Goal: Information Seeking & Learning: Check status

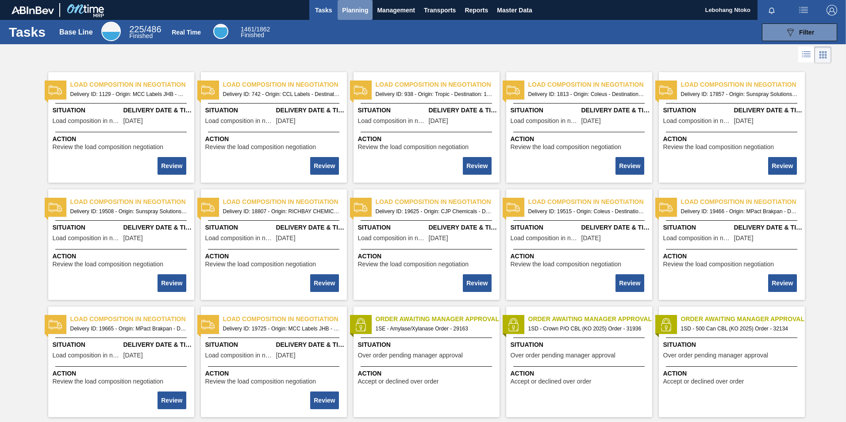
click at [353, 9] on span "Planning" at bounding box center [355, 10] width 26 height 11
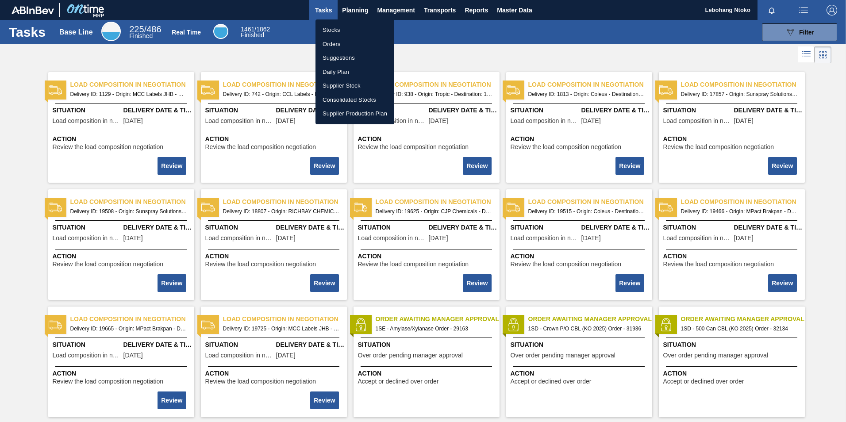
click at [338, 28] on li "Stocks" at bounding box center [355, 30] width 79 height 14
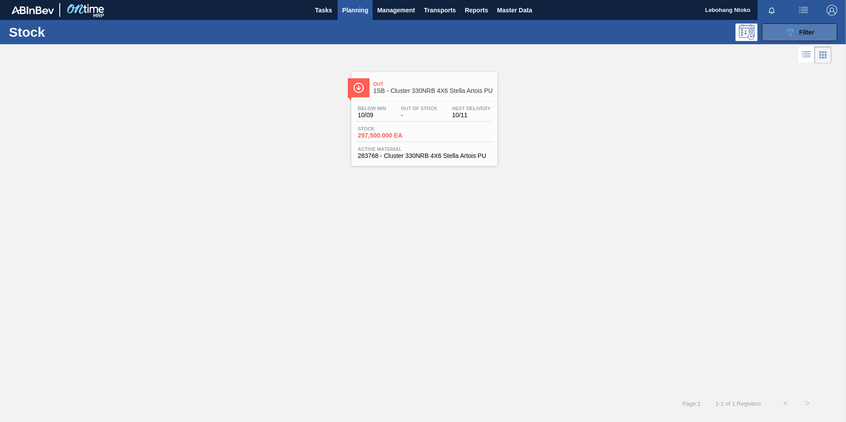
click at [792, 30] on icon "089F7B8B-B2A5-4AFE-B5C0-19BA573D28AC" at bounding box center [790, 32] width 11 height 11
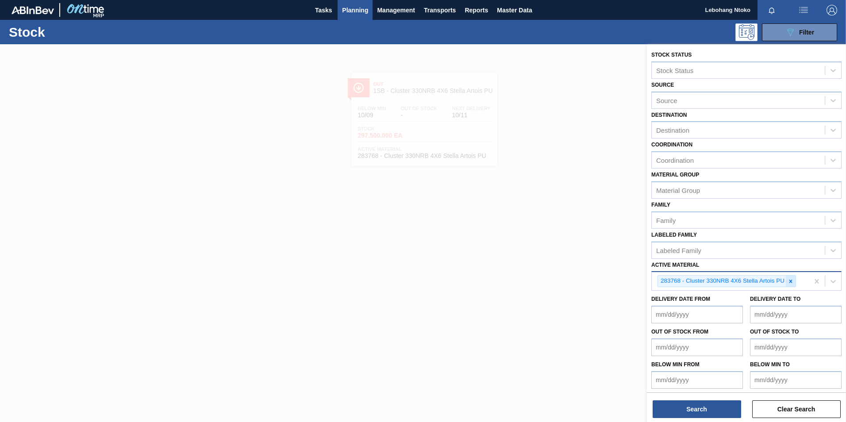
click at [791, 282] on icon at bounding box center [791, 281] width 6 height 6
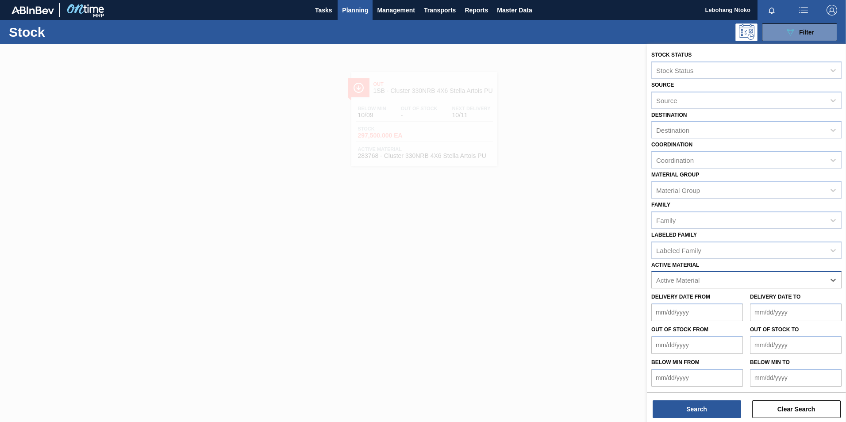
paste Material "279205"
type Material "279205"
click at [725, 301] on div "279205 - Bottle: 620NRB Green" at bounding box center [746, 302] width 190 height 16
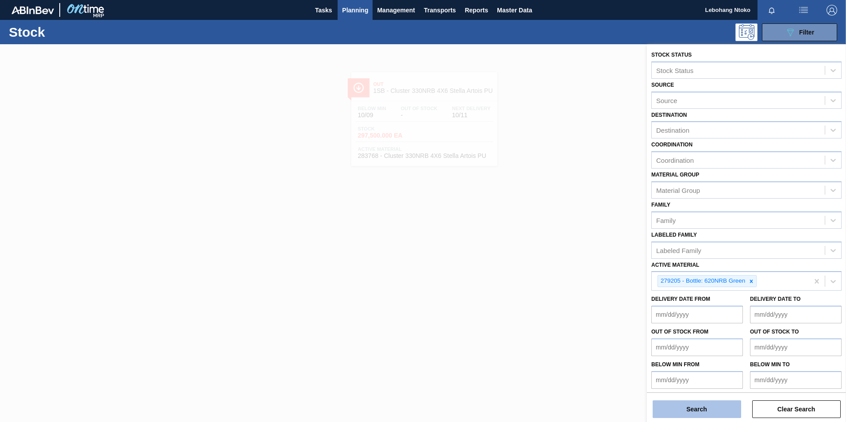
click at [704, 407] on button "Search" at bounding box center [697, 409] width 89 height 18
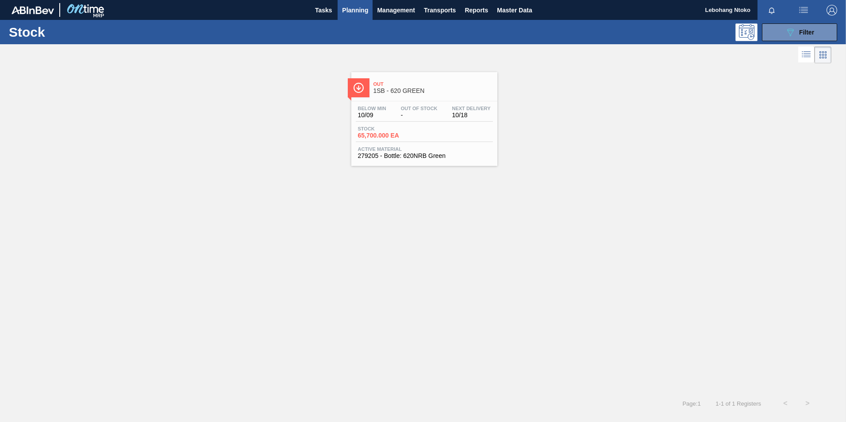
click at [418, 135] on span "65,700.000 EA" at bounding box center [389, 135] width 62 height 7
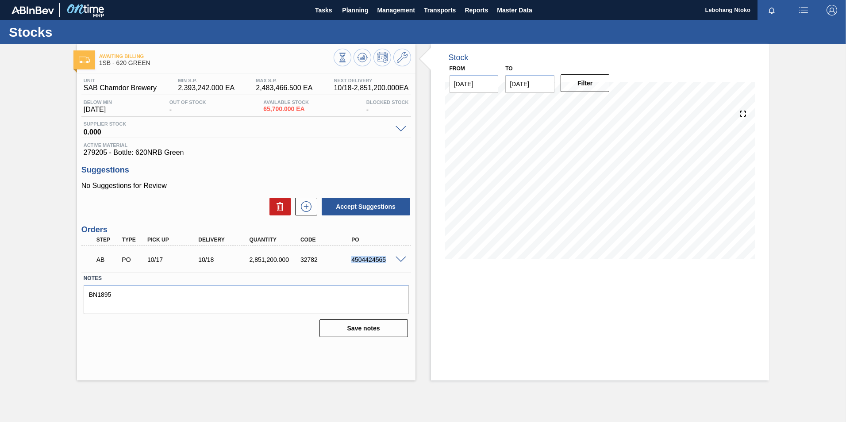
drag, startPoint x: 386, startPoint y: 258, endPoint x: 340, endPoint y: 260, distance: 46.1
click at [340, 260] on div "AB PO 10/17 10/18 2,851,200.000 32782 4504424565" at bounding box center [244, 259] width 306 height 18
copy div "4504424565"
